Goal: Find specific page/section: Locate a particular part of the current website

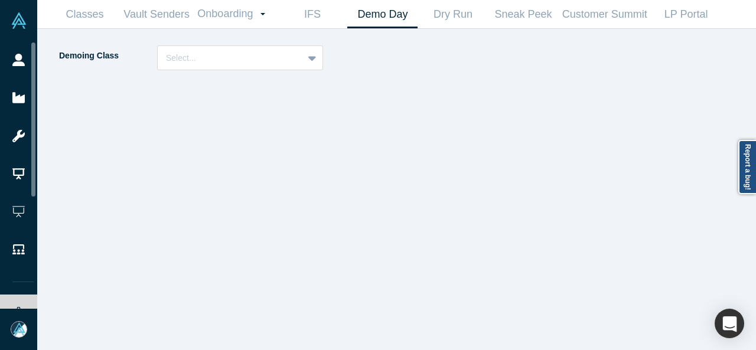
drag, startPoint x: 26, startPoint y: 64, endPoint x: 158, endPoint y: 63, distance: 132.3
click at [25, 64] on link "People" at bounding box center [23, 60] width 46 height 38
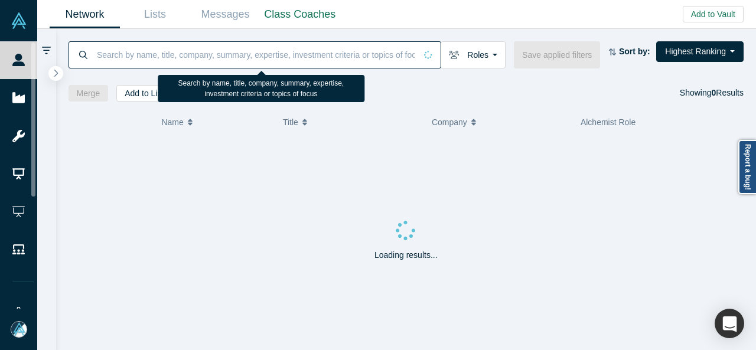
click at [141, 49] on input at bounding box center [256, 55] width 320 height 28
paste input "[PERSON_NAME]"
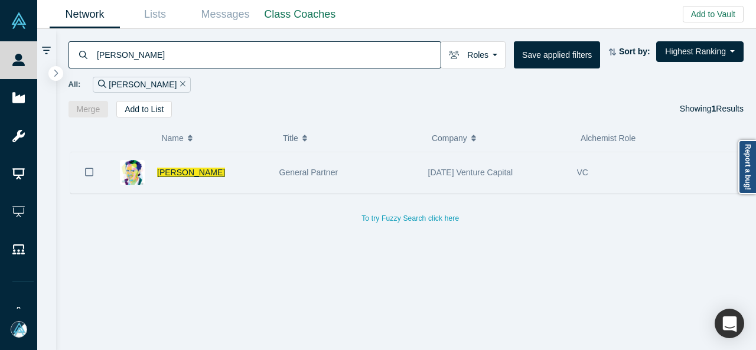
type input "[PERSON_NAME]"
click at [187, 171] on span "[PERSON_NAME]" at bounding box center [191, 172] width 68 height 9
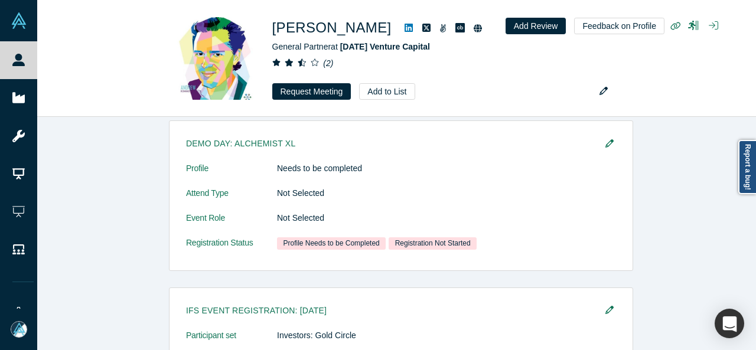
scroll to position [941, 0]
